Goal: Information Seeking & Learning: Learn about a topic

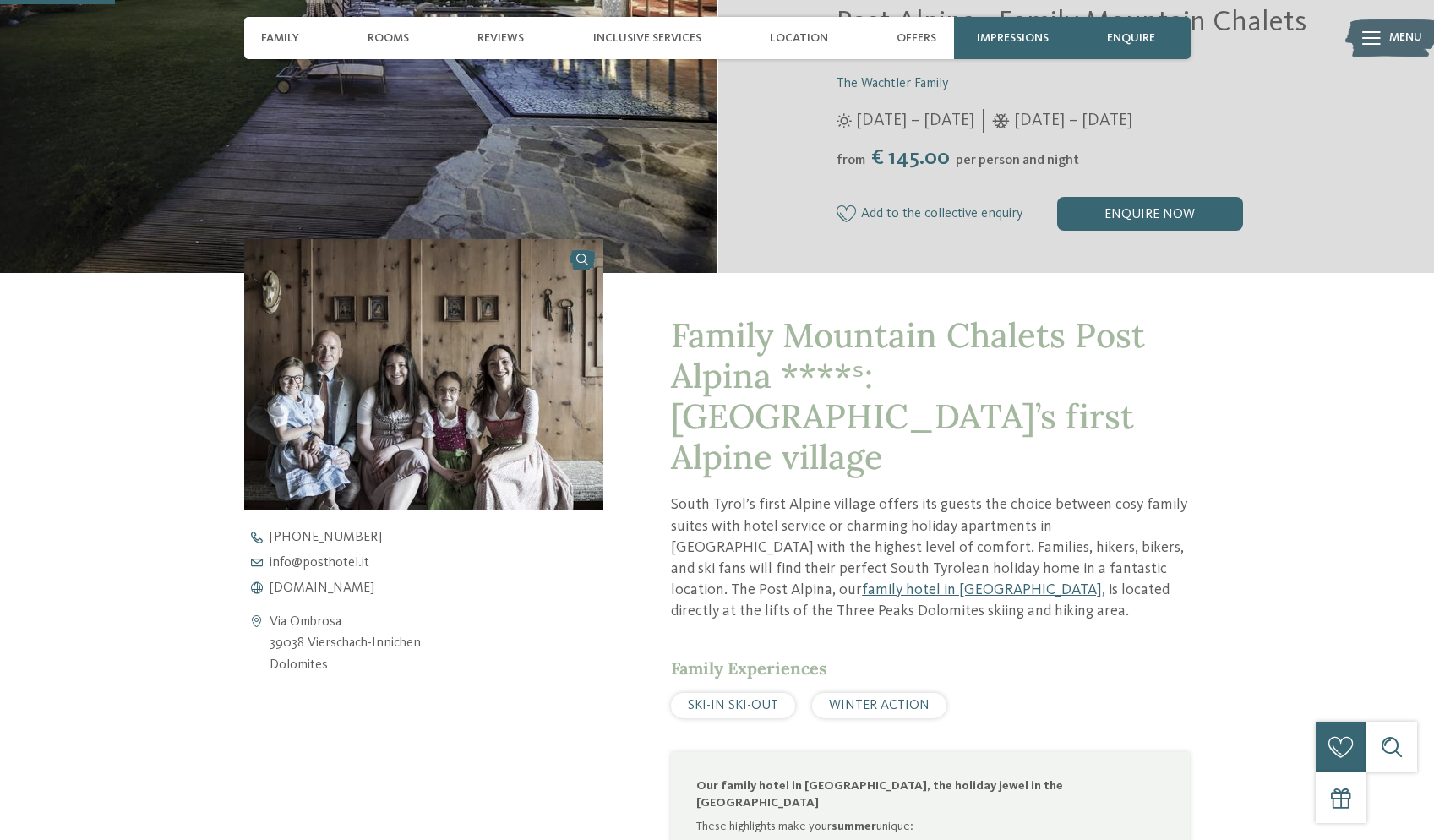
scroll to position [427, 0]
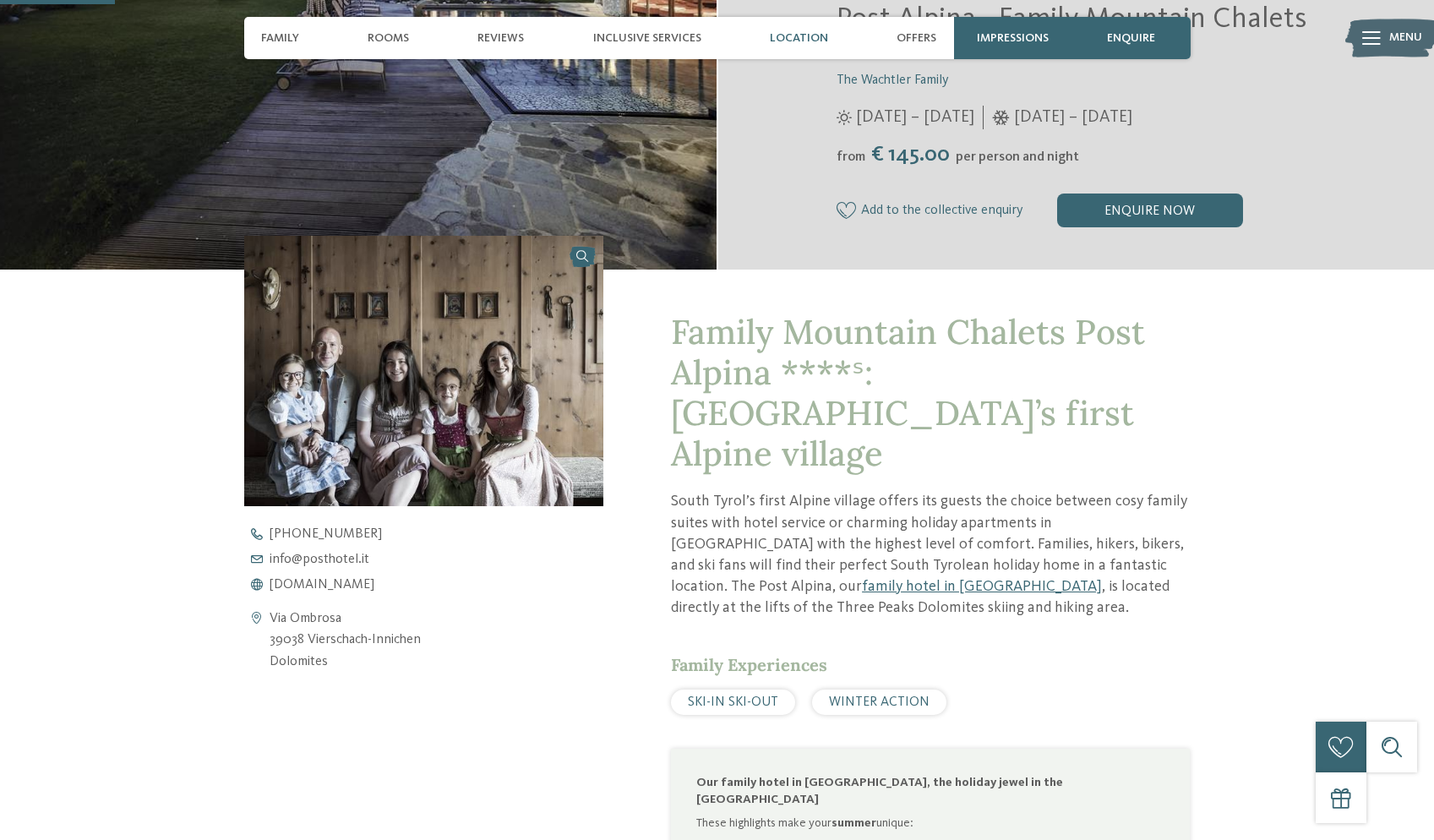
click at [811, 43] on span "Location" at bounding box center [799, 38] width 58 height 14
click at [804, 34] on span "Location" at bounding box center [799, 38] width 58 height 14
click at [808, 37] on span "Location" at bounding box center [799, 38] width 58 height 14
click at [790, 33] on span "Location" at bounding box center [799, 38] width 58 height 14
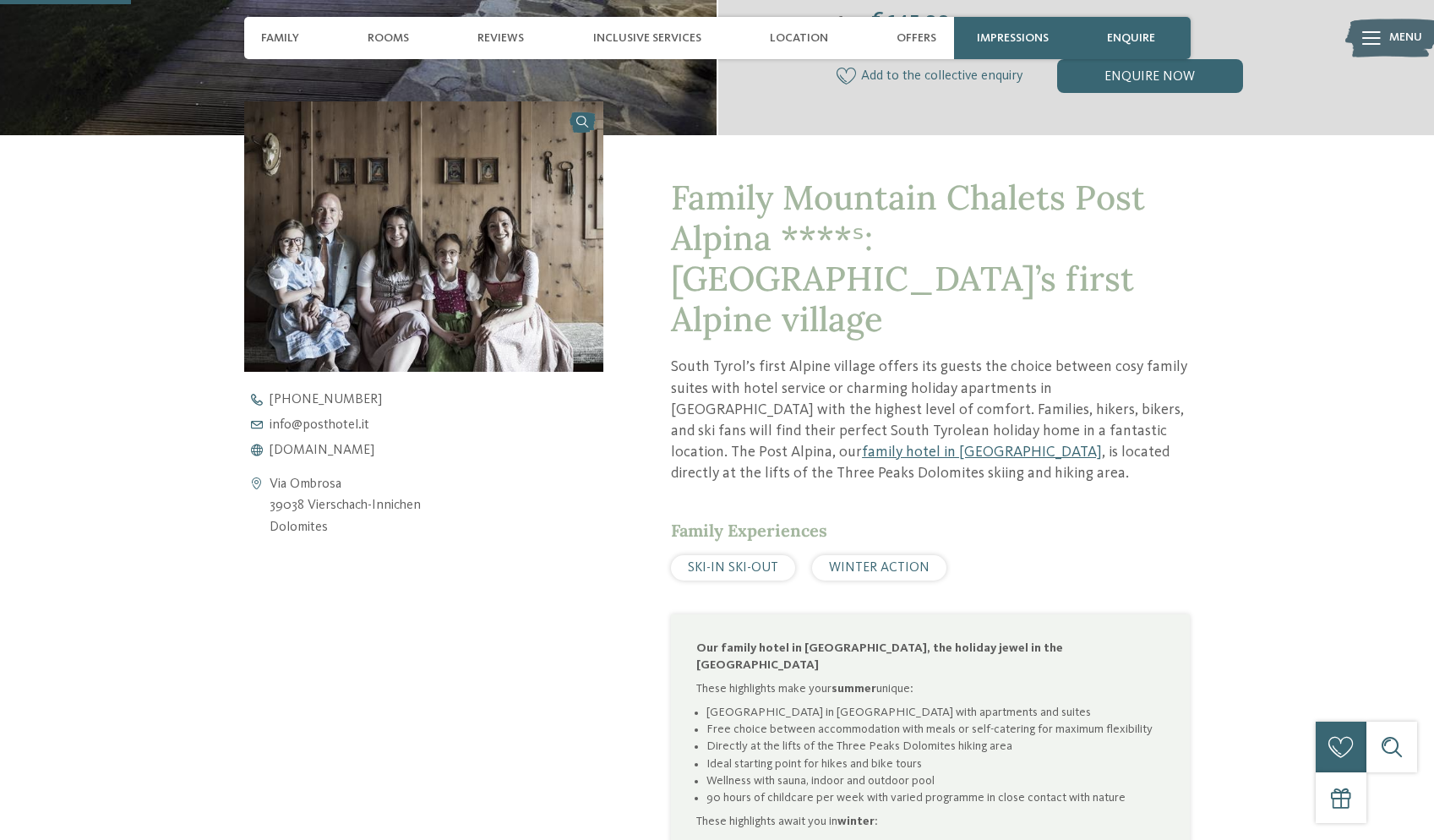
scroll to position [486, 0]
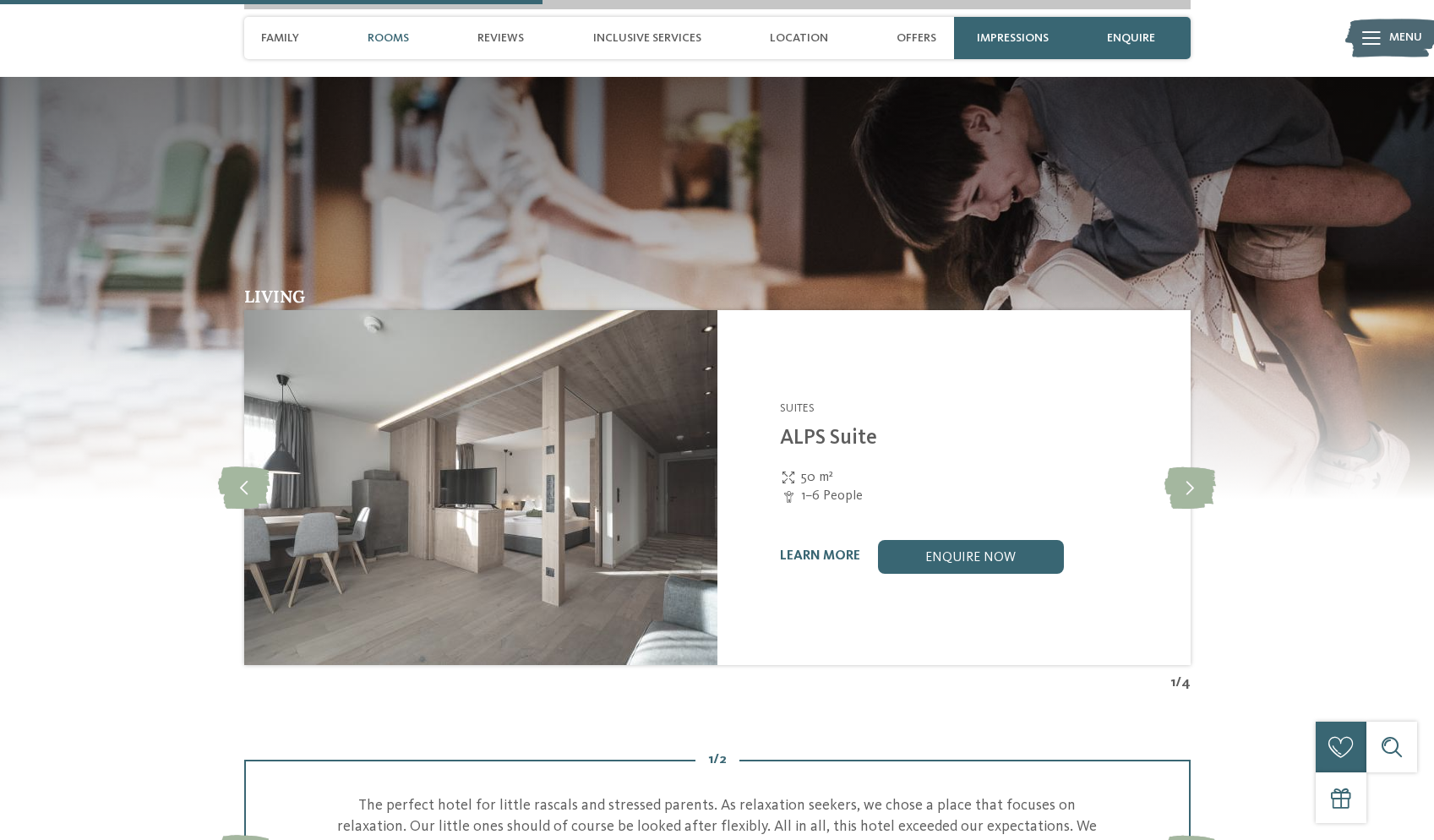
scroll to position [2386, 0]
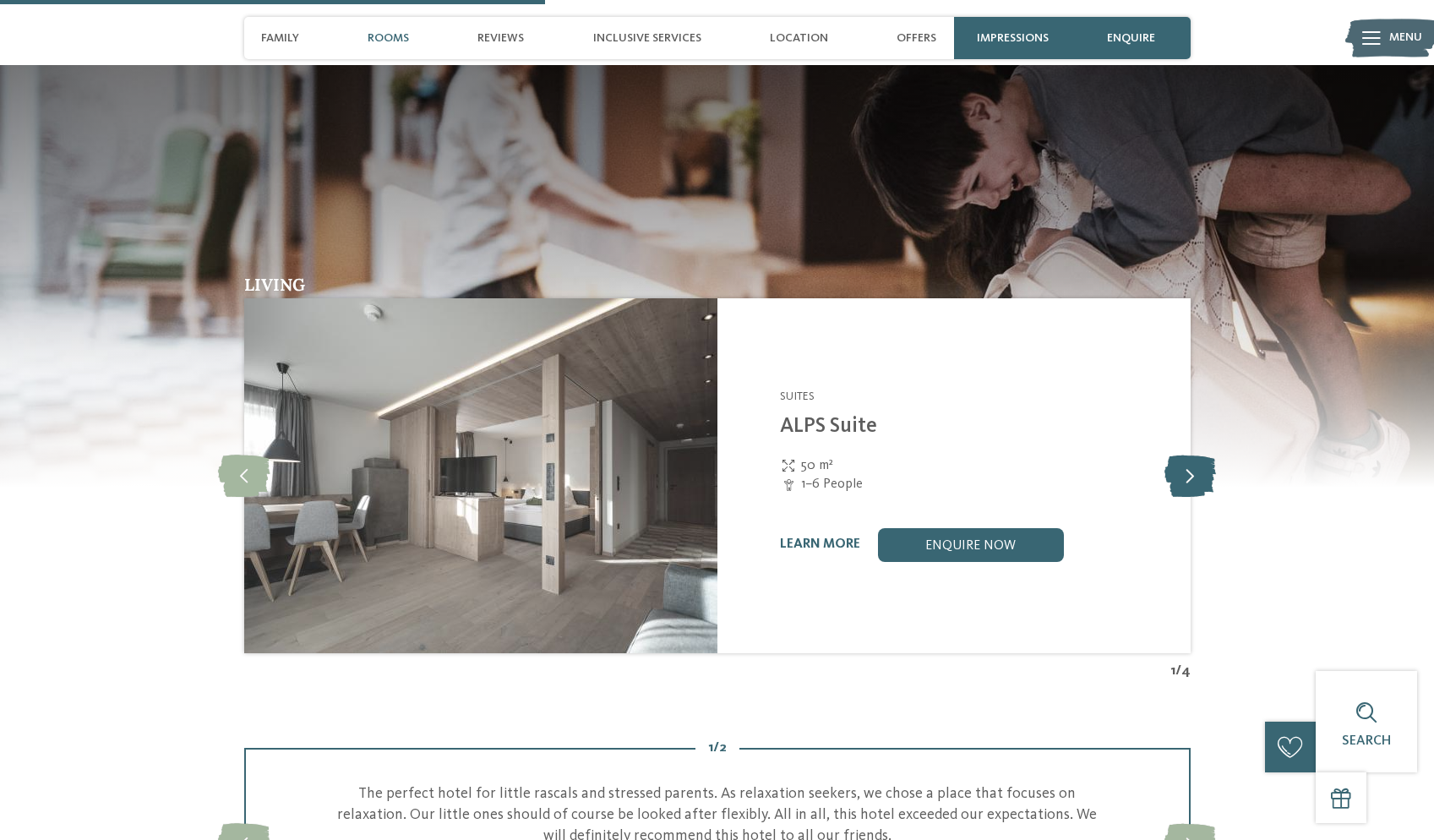
click at [1182, 455] on icon at bounding box center [1191, 476] width 52 height 42
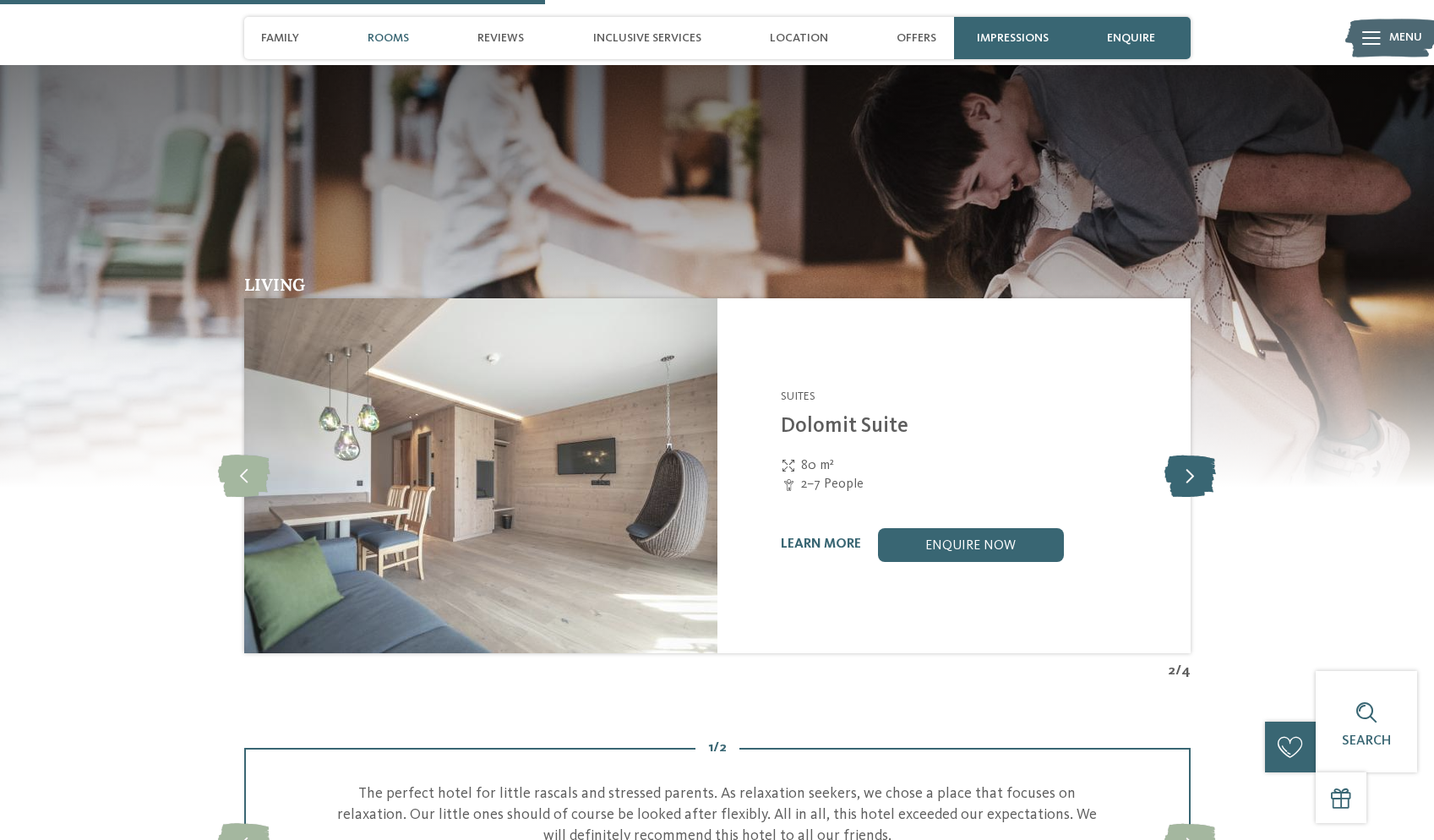
click at [1182, 455] on icon at bounding box center [1191, 476] width 52 height 42
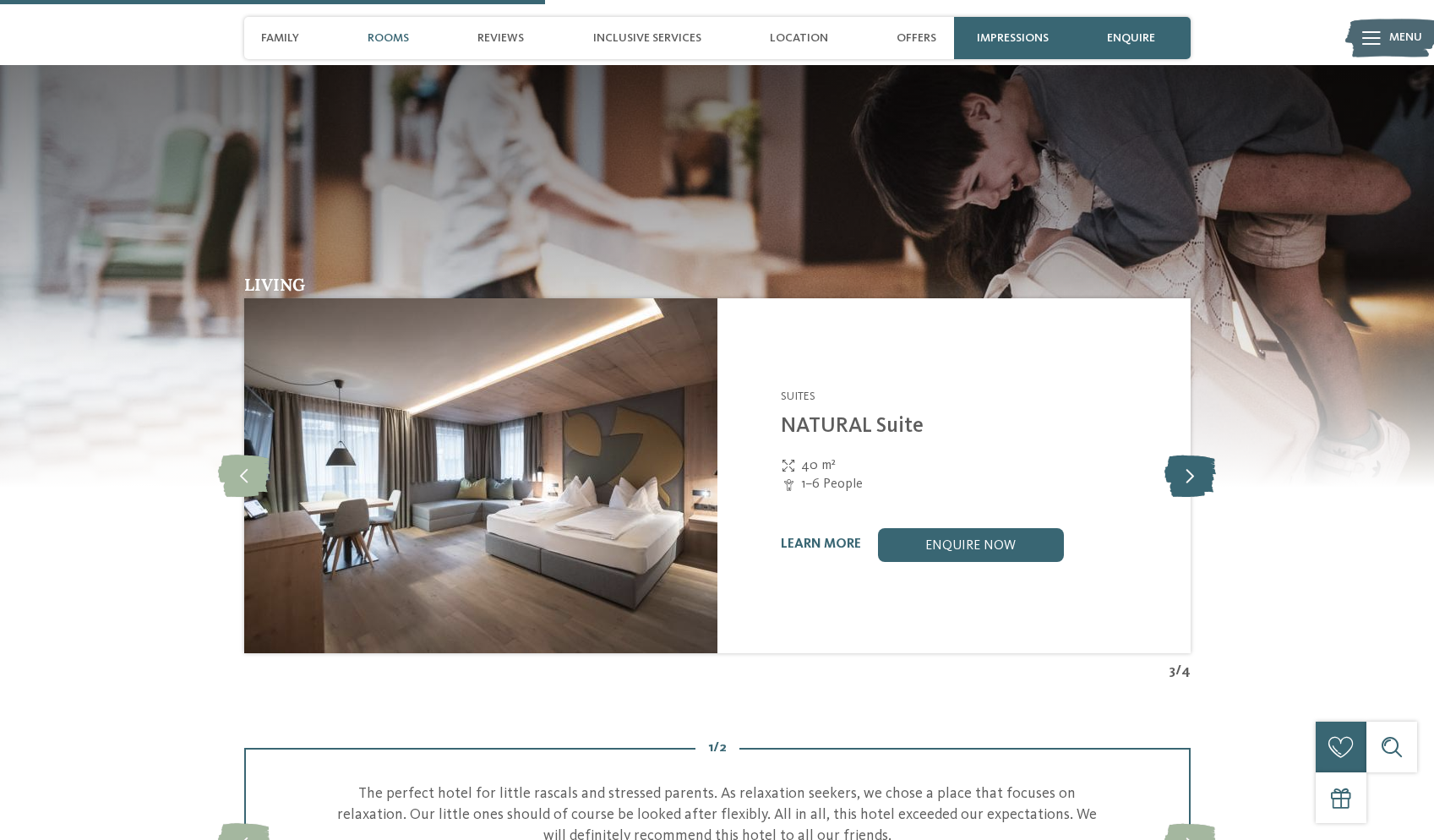
click at [1182, 455] on icon at bounding box center [1191, 476] width 52 height 42
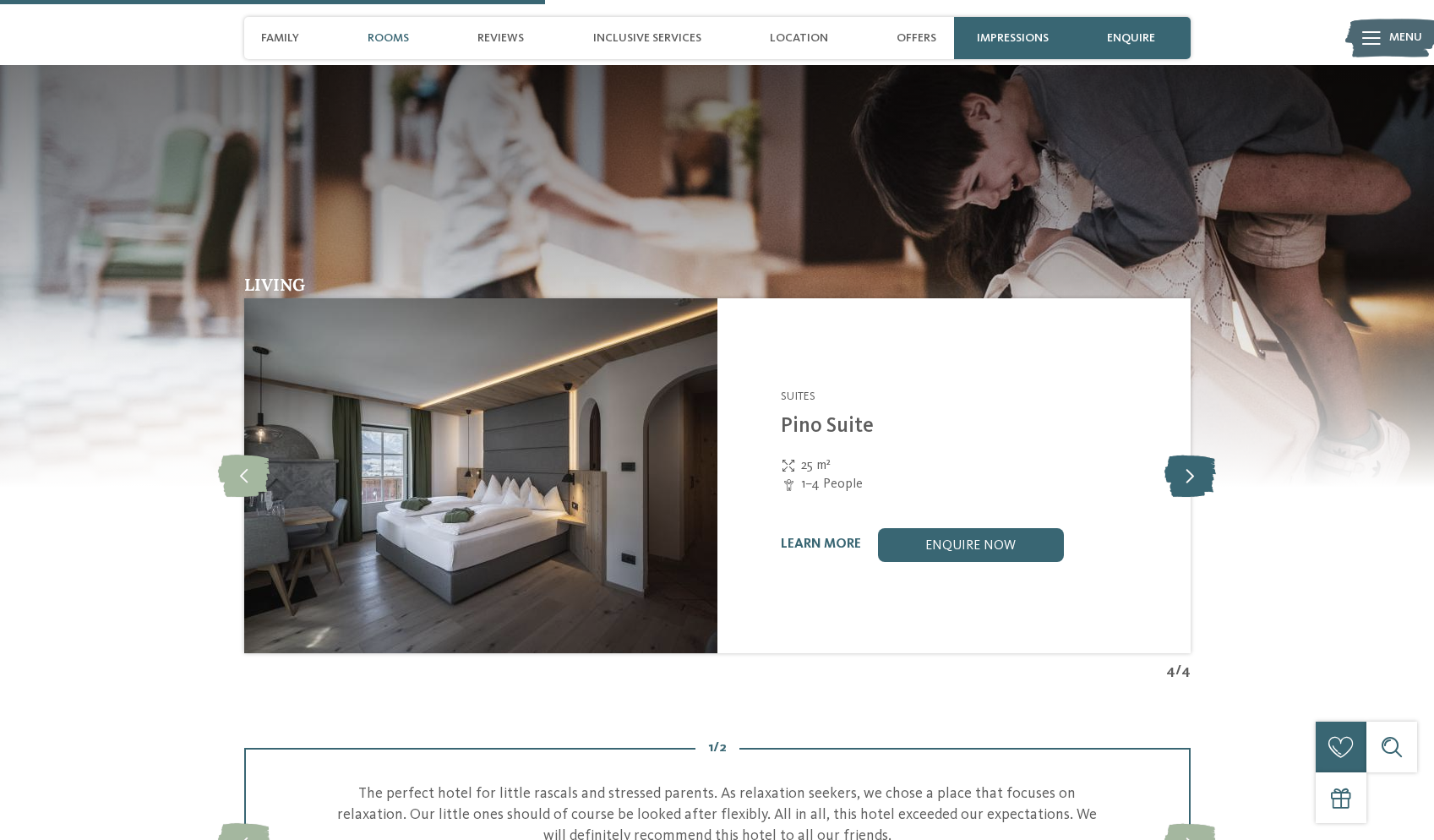
click at [1182, 455] on icon at bounding box center [1191, 476] width 52 height 42
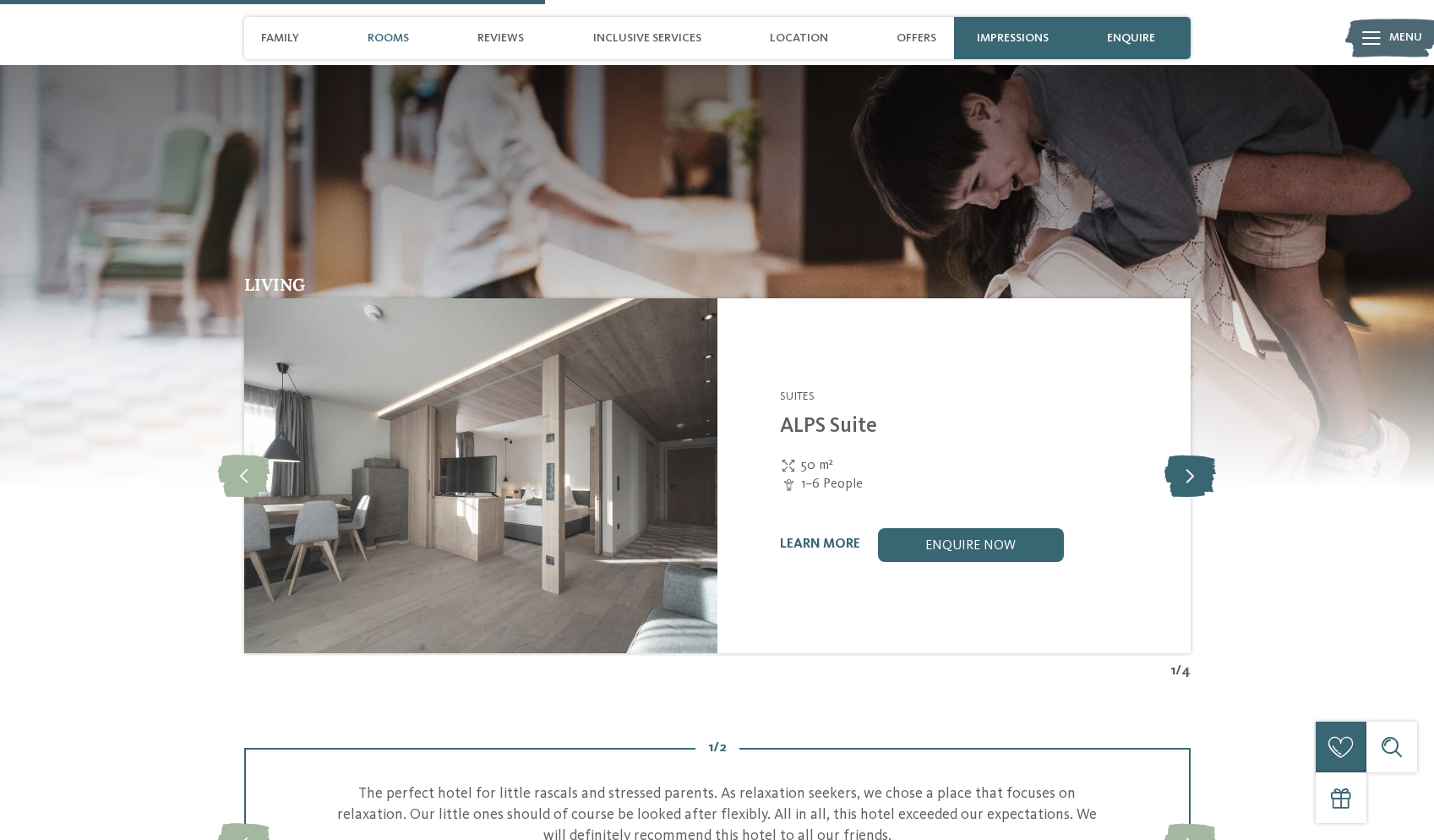
click at [1182, 455] on icon at bounding box center [1191, 476] width 52 height 42
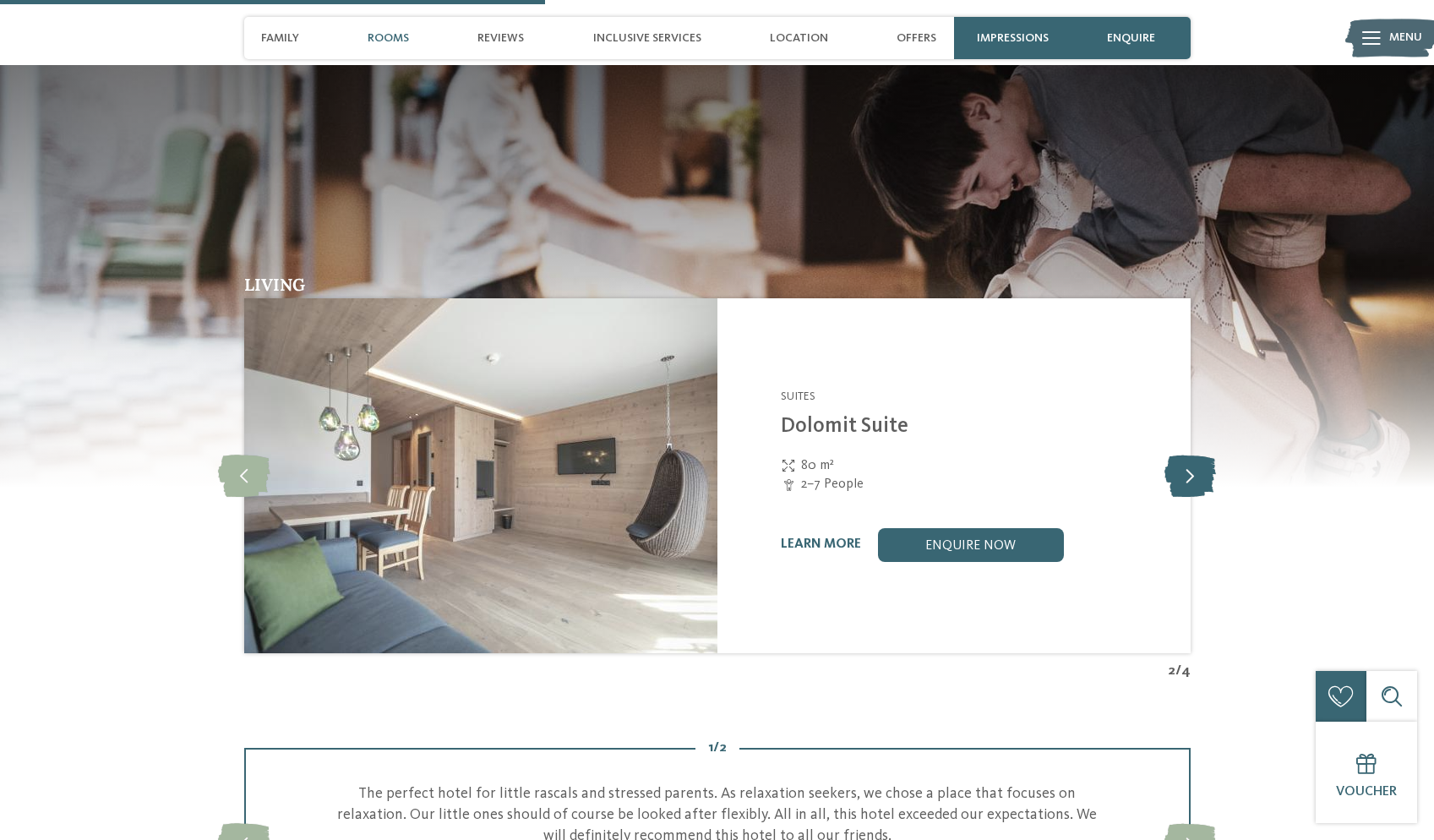
click at [1182, 455] on icon at bounding box center [1191, 476] width 52 height 42
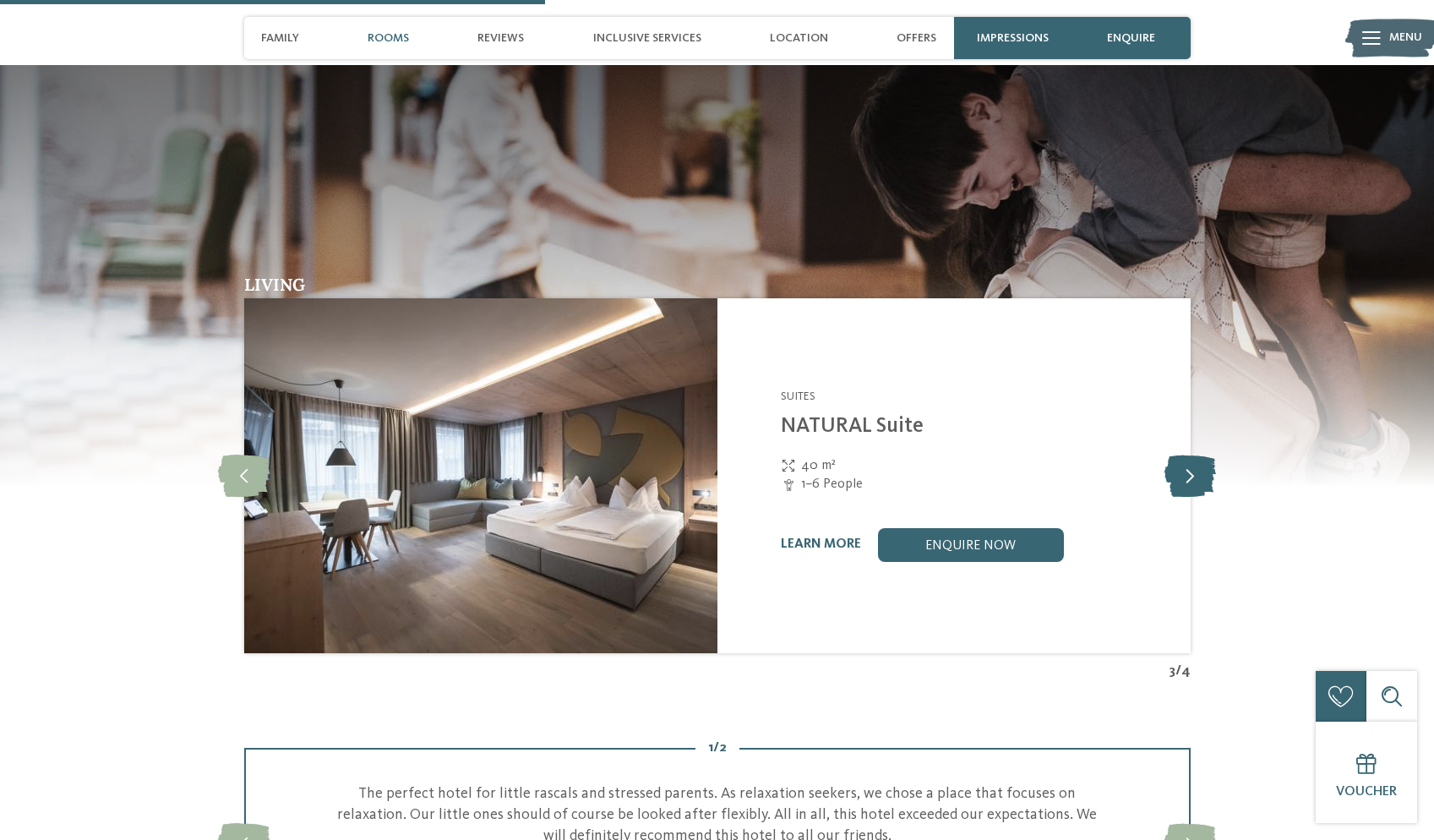
click at [1182, 455] on icon at bounding box center [1191, 476] width 52 height 42
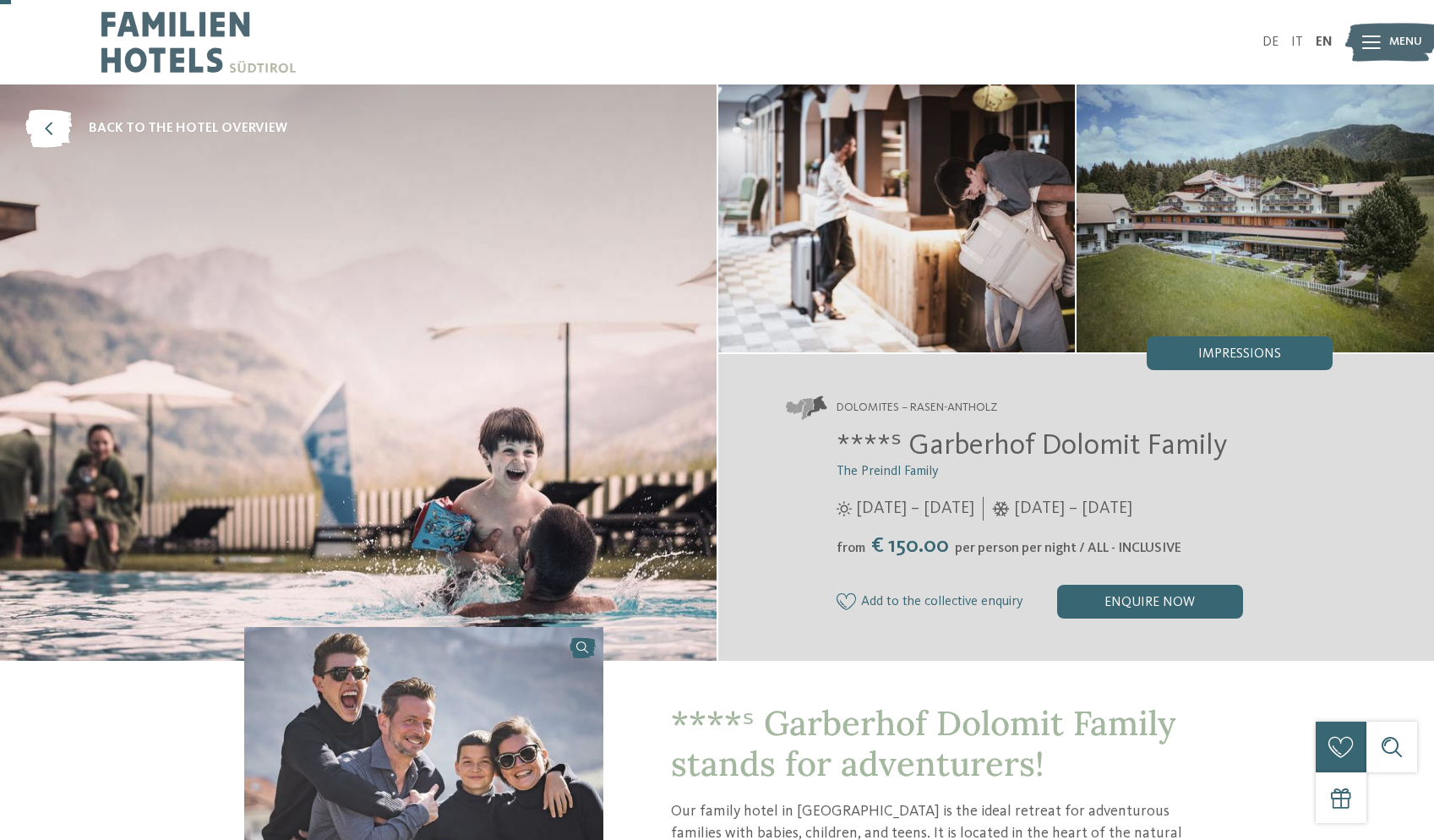
scroll to position [0, 0]
drag, startPoint x: 1225, startPoint y: 445, endPoint x: 905, endPoint y: 446, distance: 320.0
click at [905, 446] on h2 "****ˢ Garberhof Dolomit Family" at bounding box center [1084, 445] width 497 height 35
copy span "Garberhof Dolomit Family"
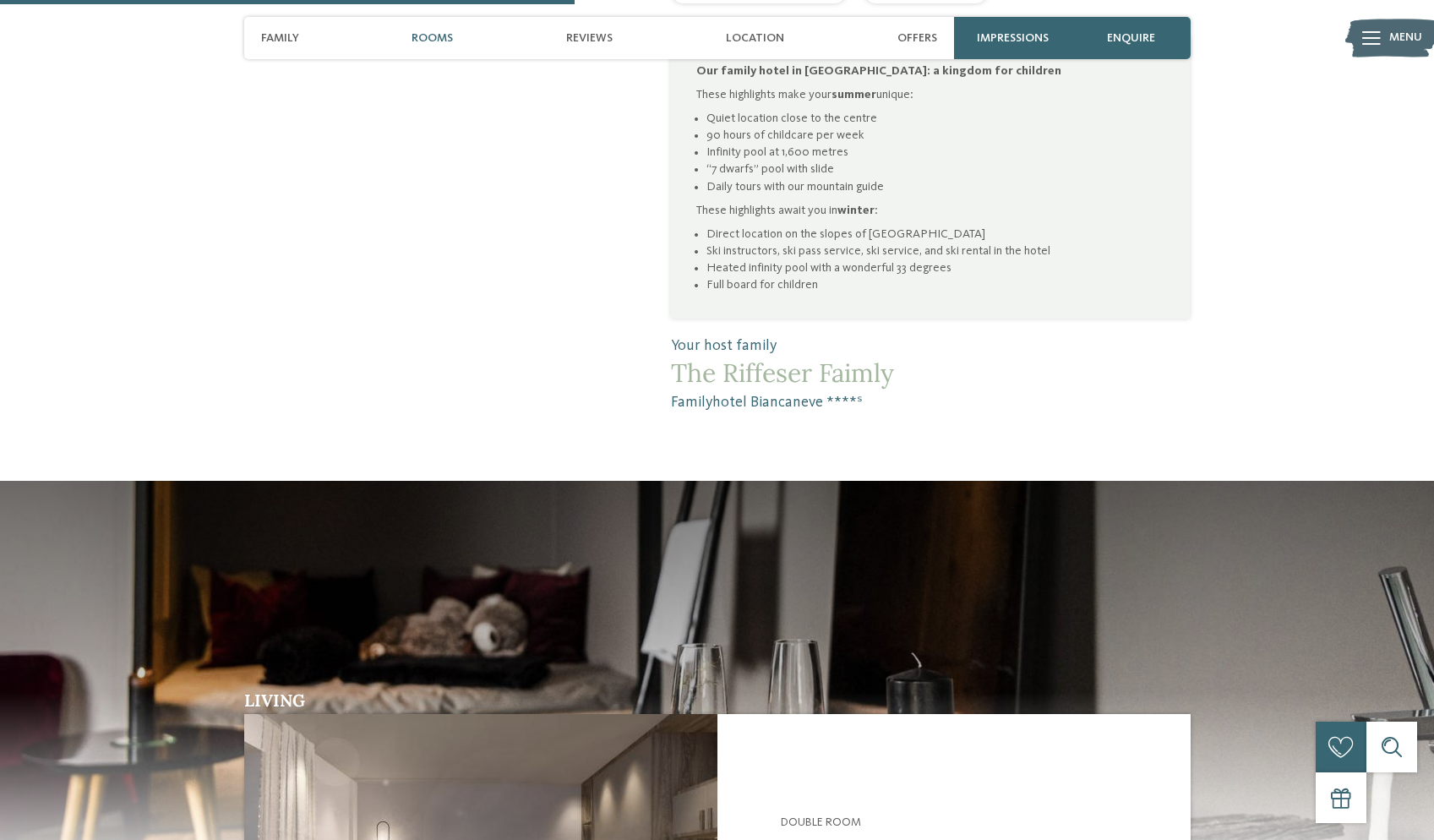
scroll to position [938, 0]
